Goal: Navigation & Orientation: Find specific page/section

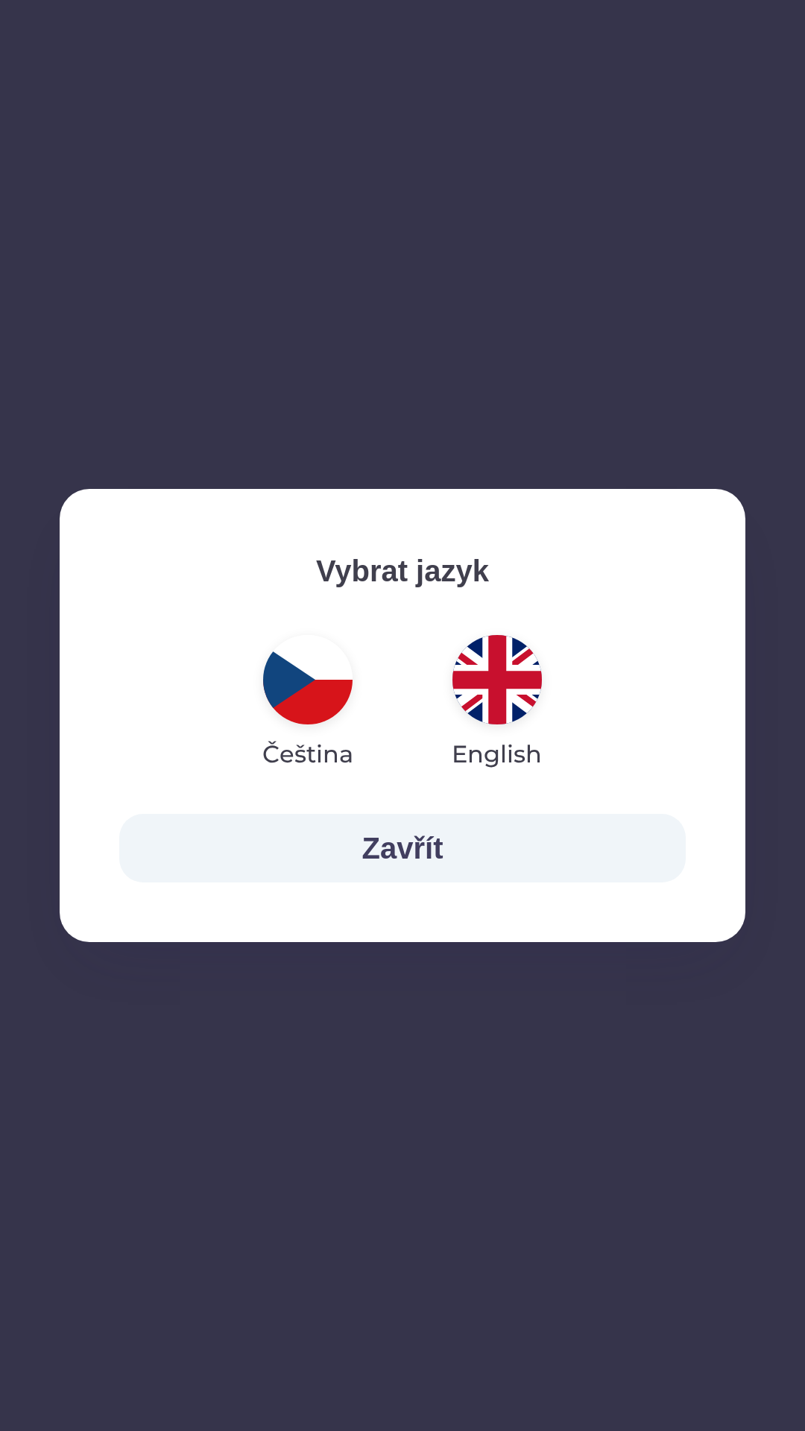
click at [361, 857] on button "Zavřít" at bounding box center [402, 848] width 566 height 69
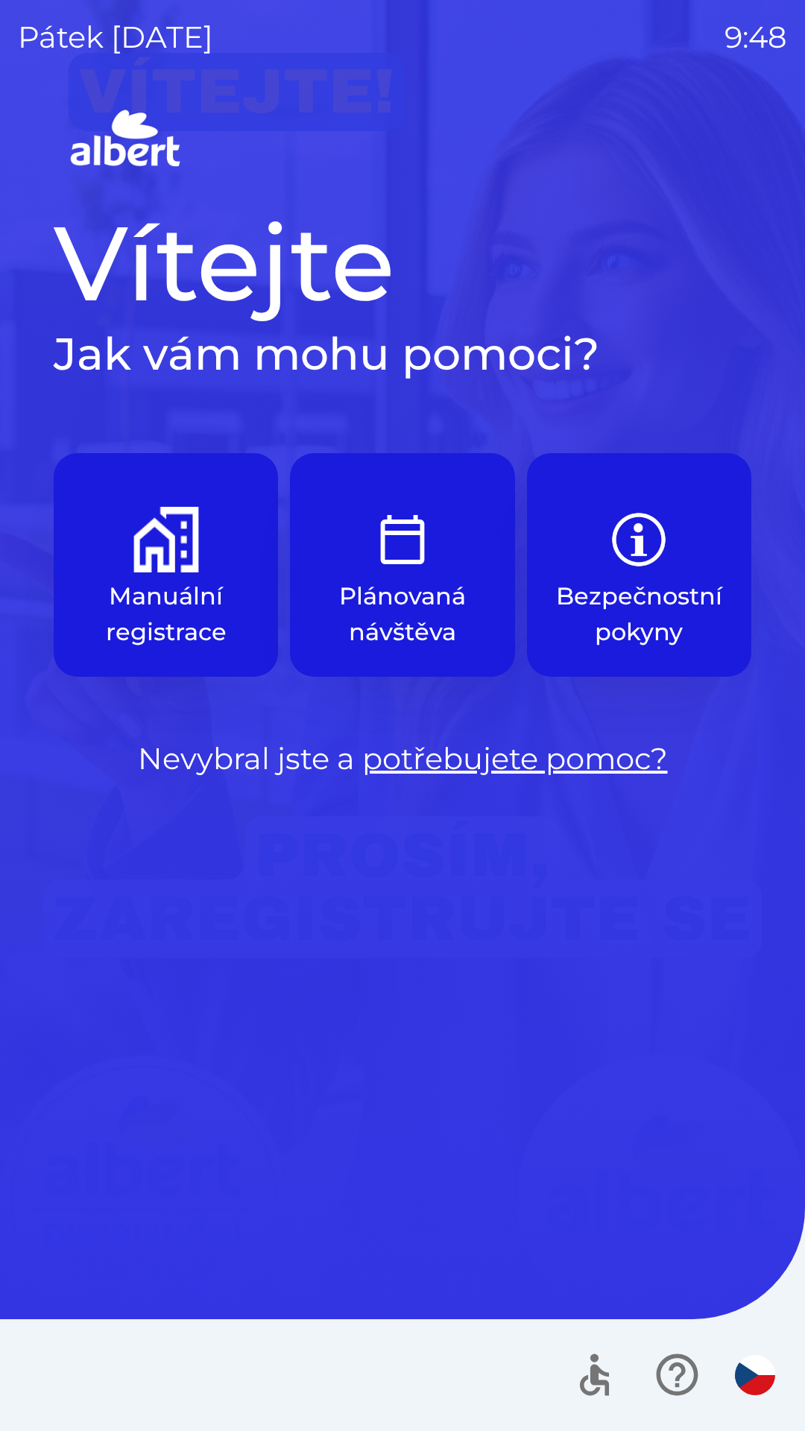
click at [594, 1379] on icon "button" at bounding box center [594, 1379] width 29 height 31
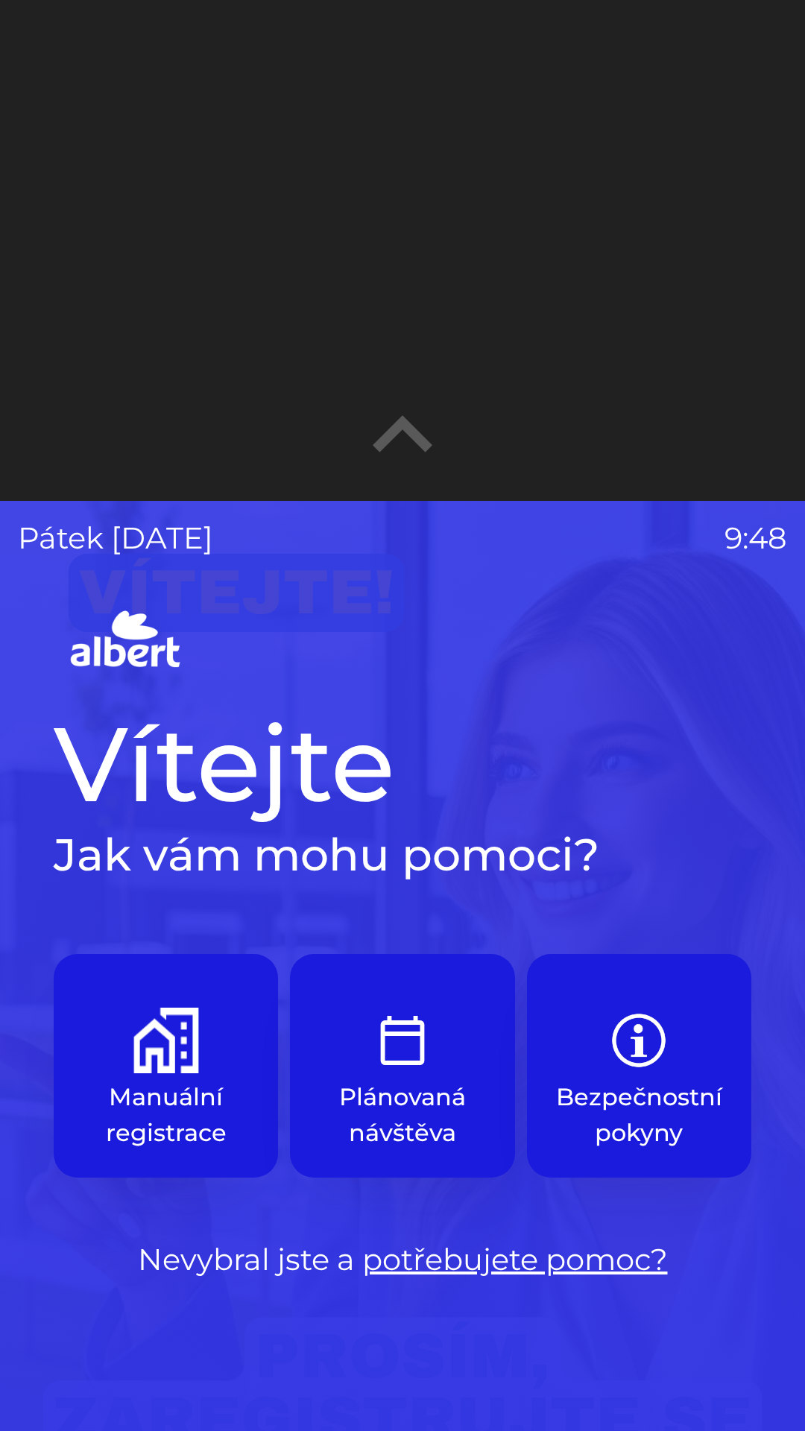
click at [407, 440] on icon "button" at bounding box center [402, 435] width 119 height 119
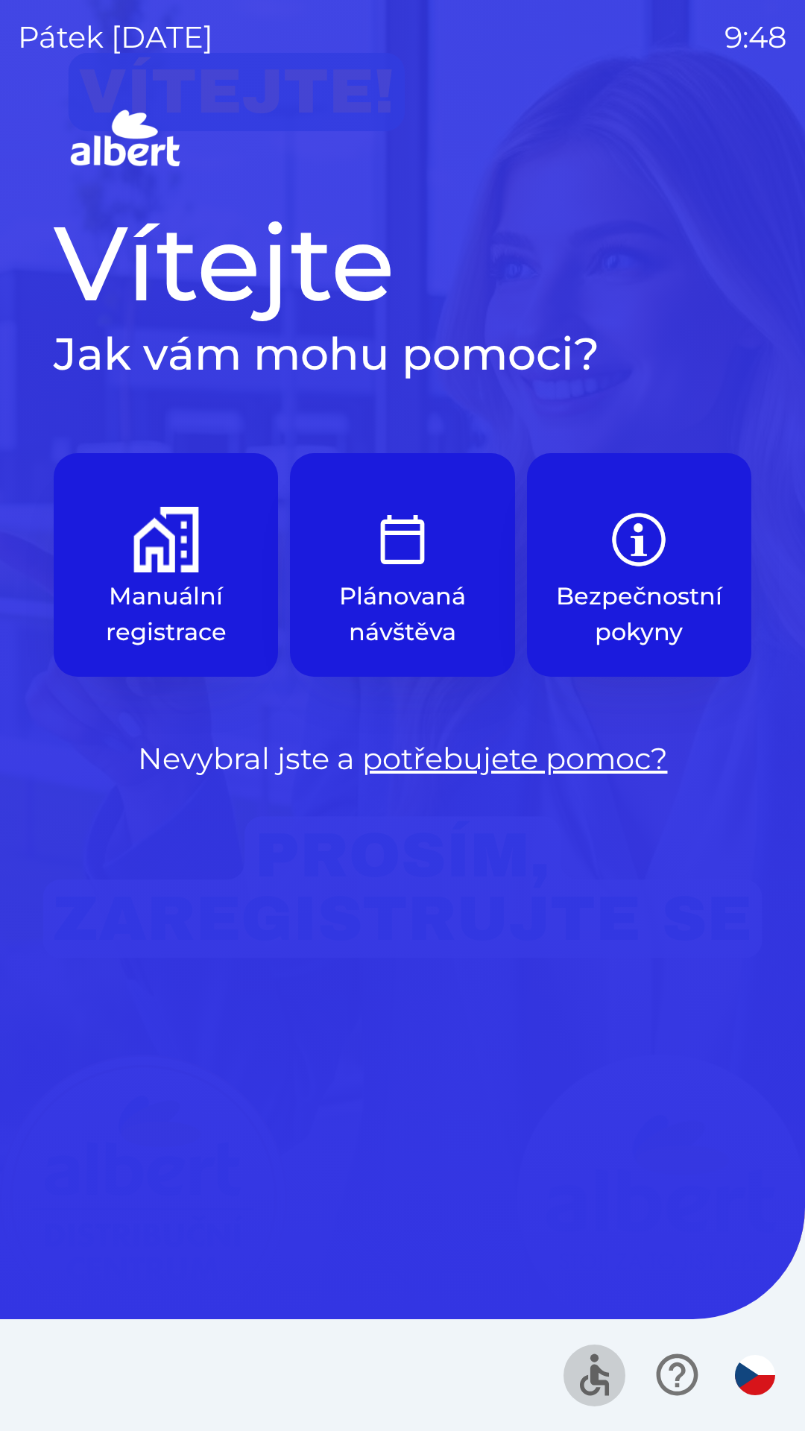
click at [604, 1384] on icon "button" at bounding box center [594, 1379] width 29 height 31
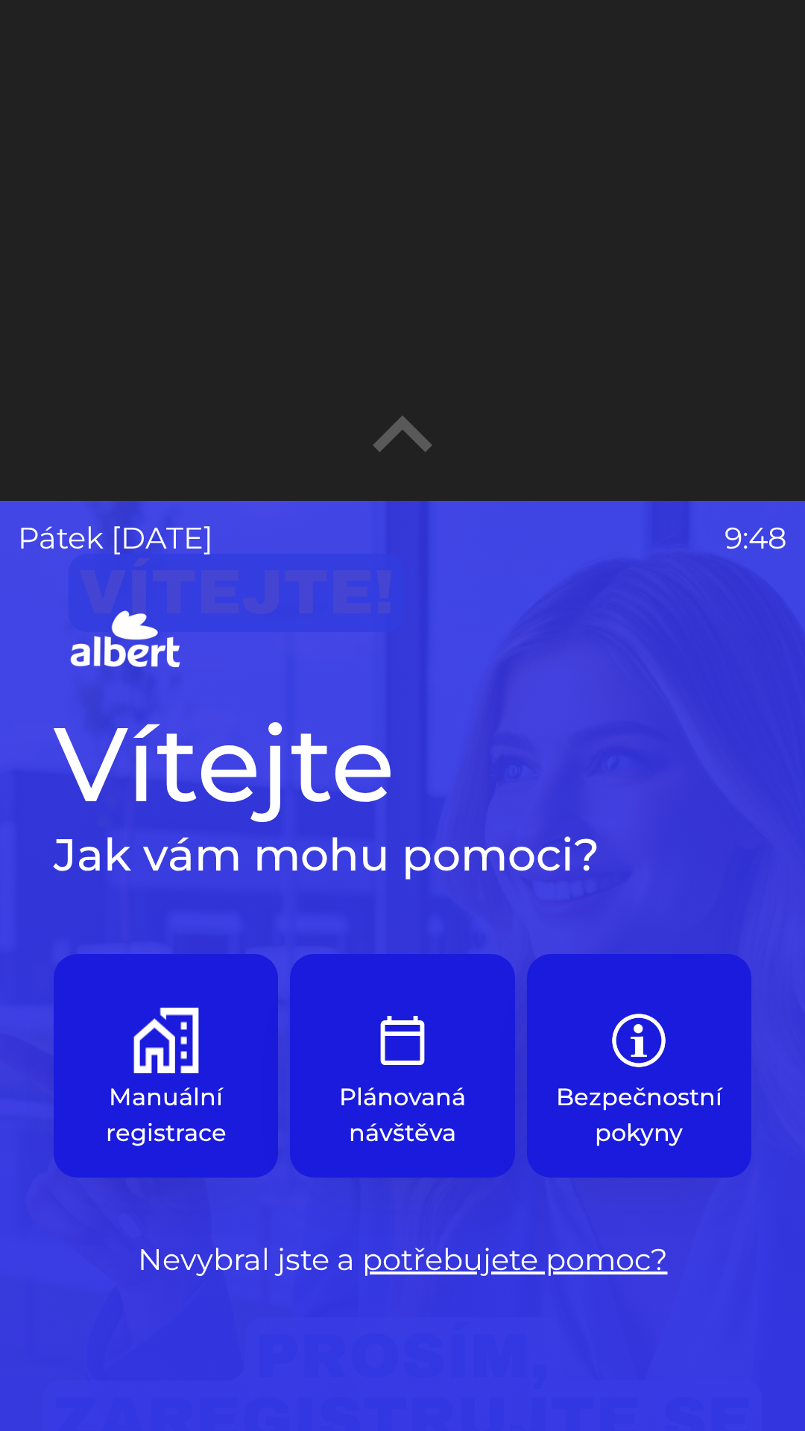
click at [409, 445] on icon "button" at bounding box center [402, 435] width 119 height 119
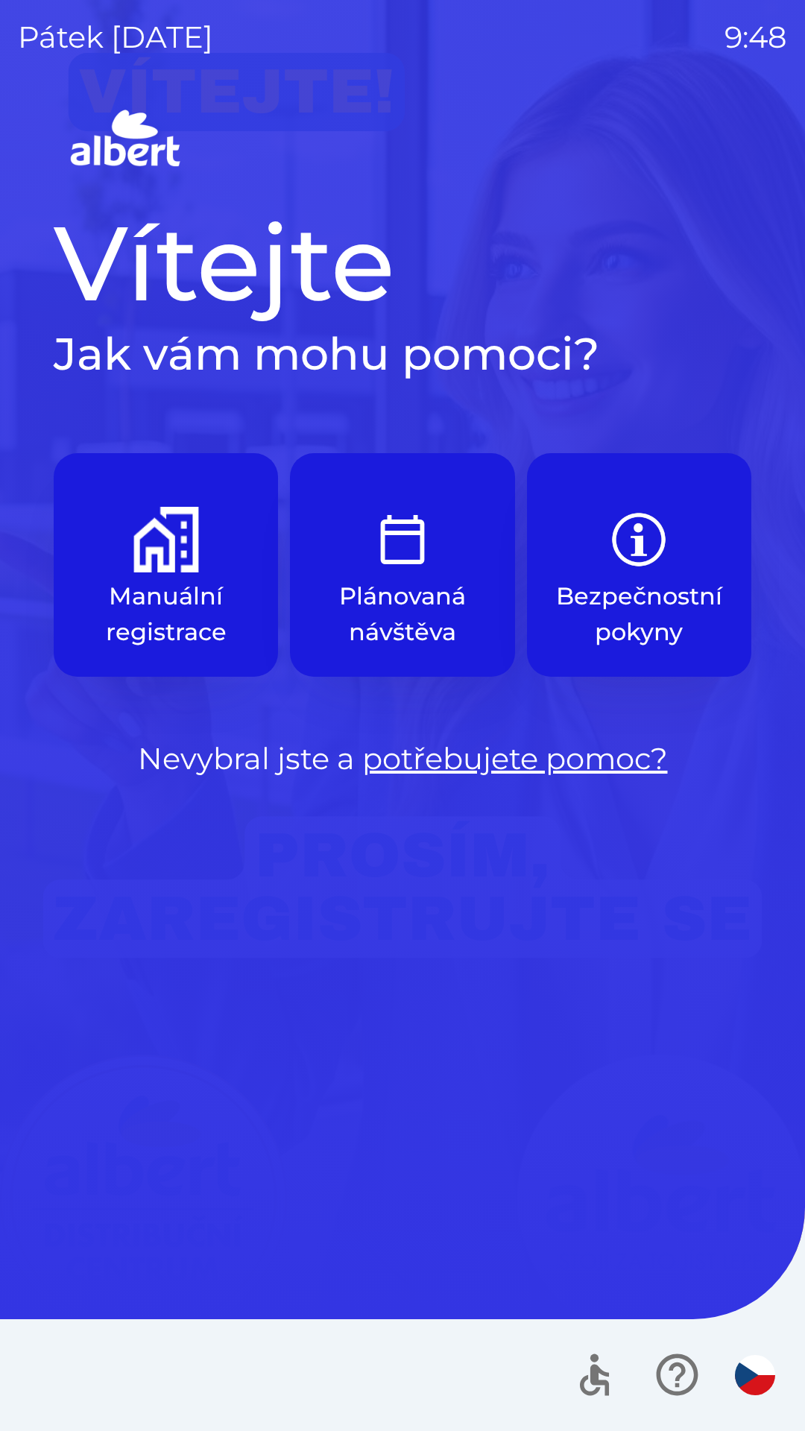
click at [130, 595] on p "Manuální registrace" at bounding box center [165, 614] width 153 height 72
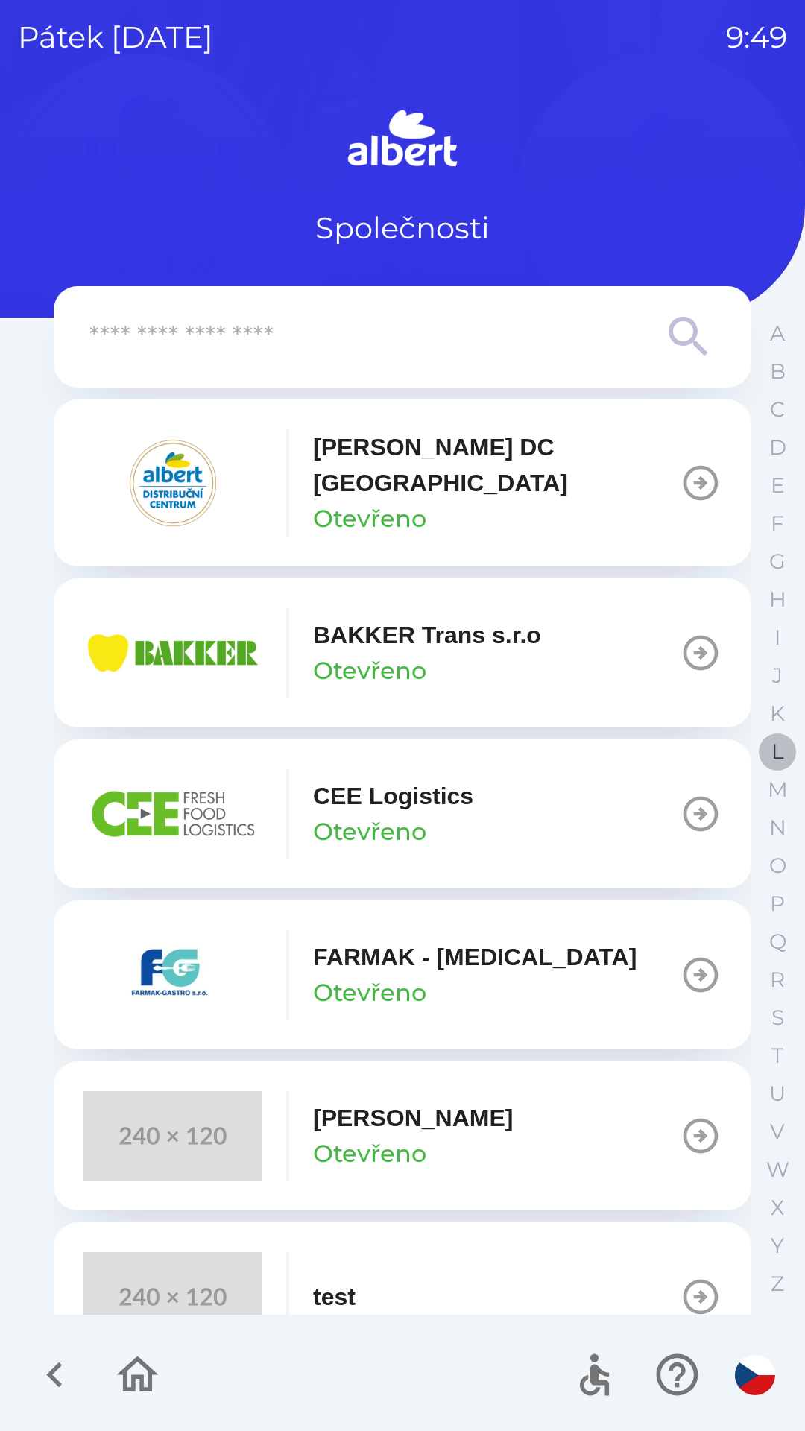
click at [784, 745] on button "L" at bounding box center [776, 751] width 37 height 38
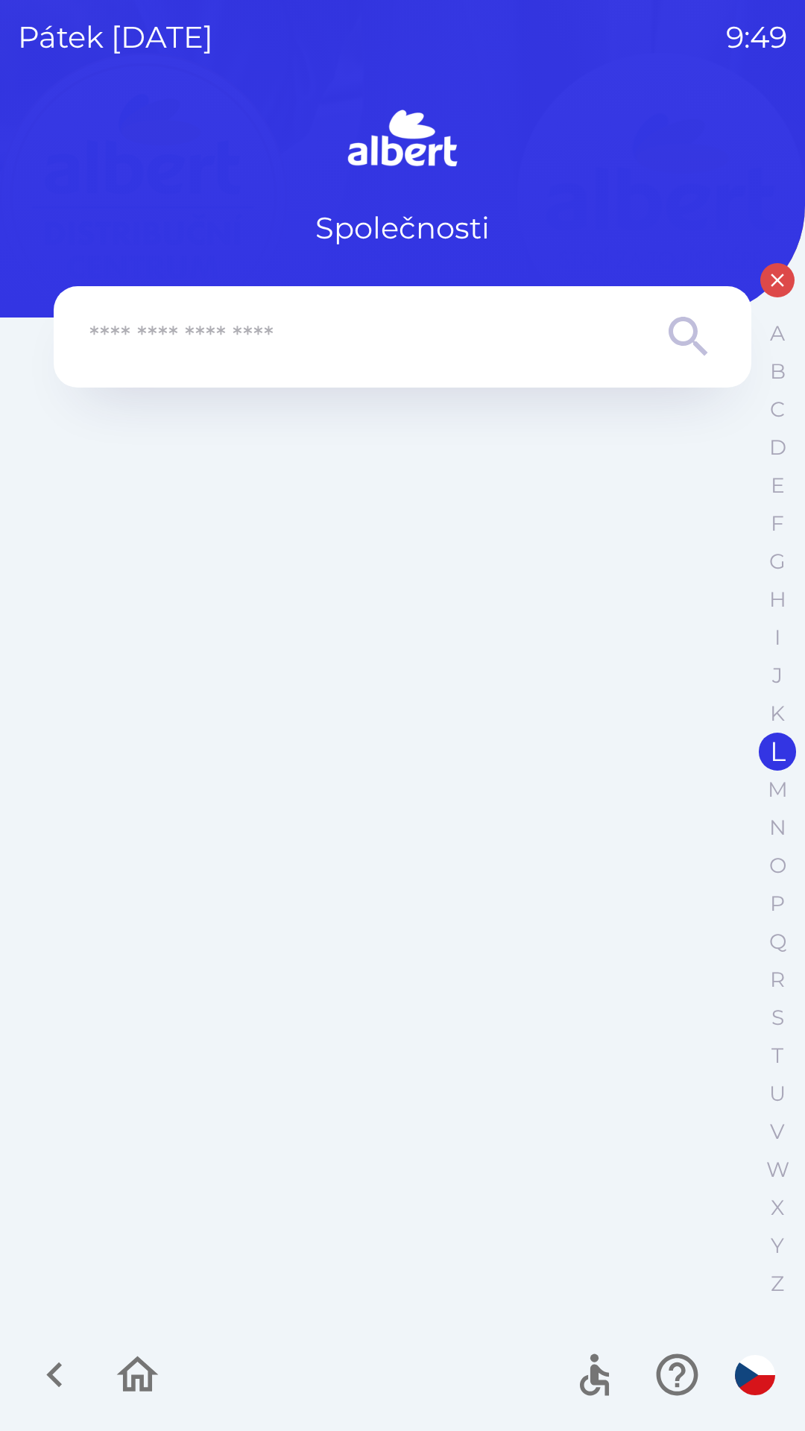
click at [773, 265] on button "button" at bounding box center [777, 280] width 34 height 34
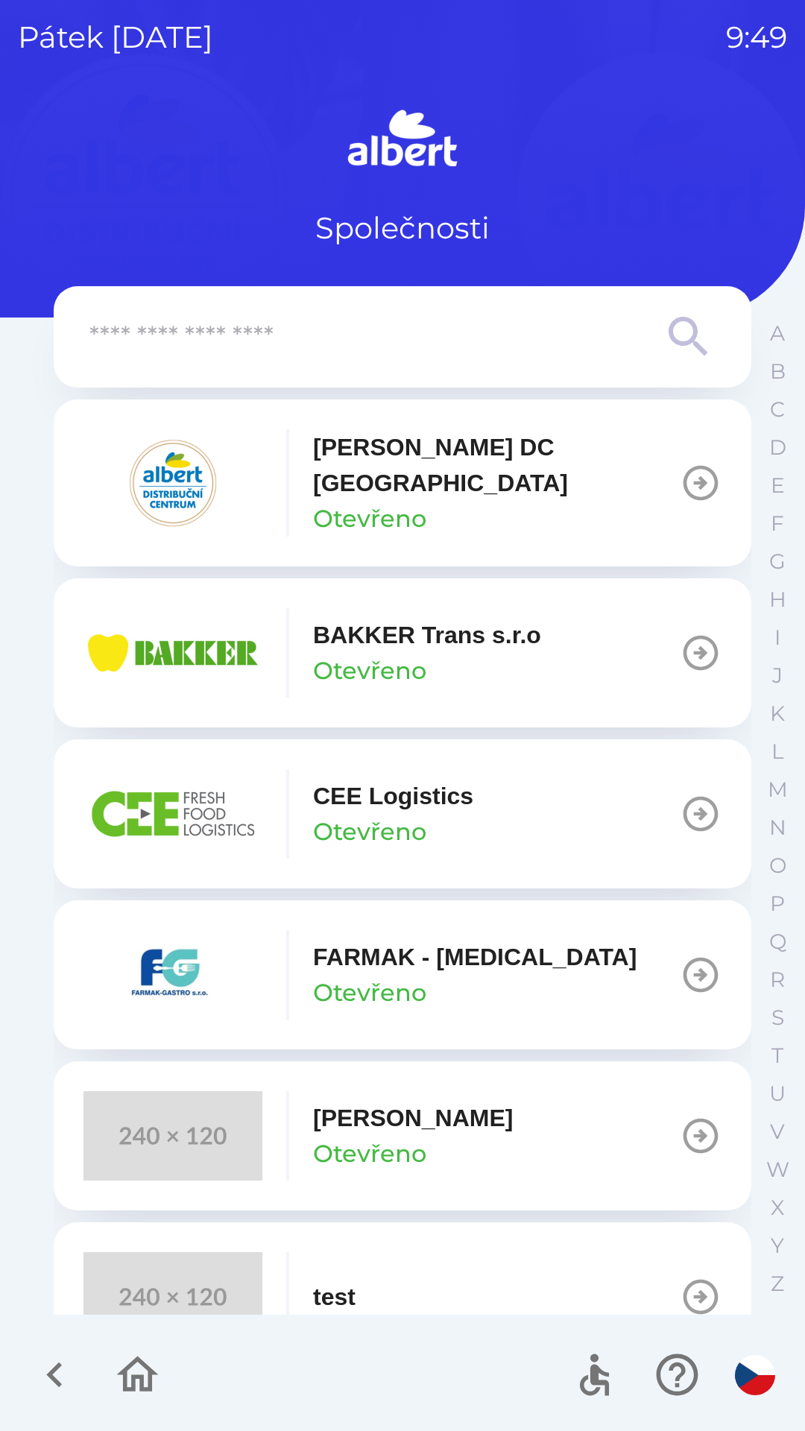
click at [737, 221] on div "Společnosti" at bounding box center [402, 177] width 697 height 146
click at [47, 1369] on icon "button" at bounding box center [55, 1374] width 50 height 50
